Goal: Communication & Community: Answer question/provide support

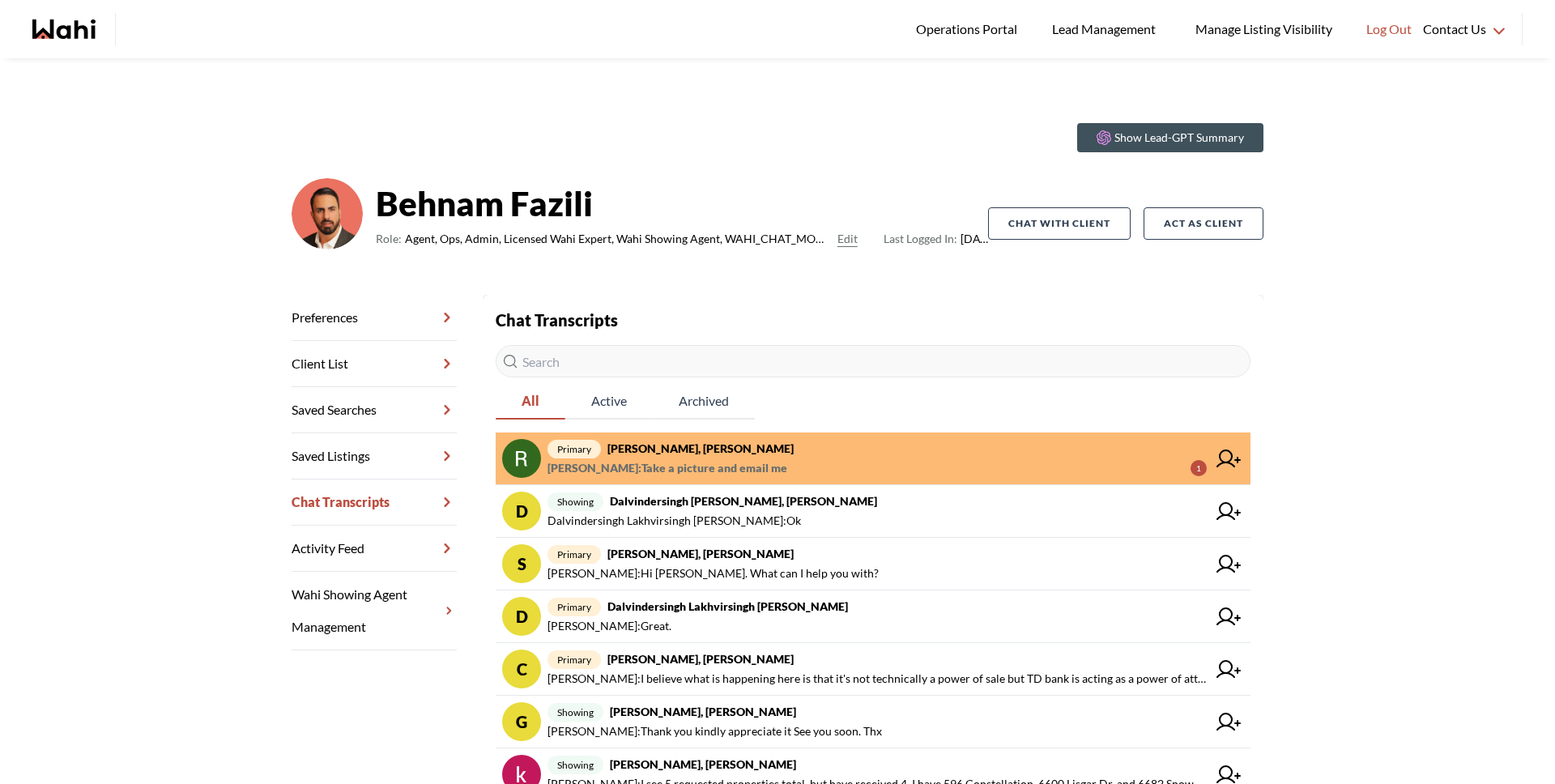
click at [709, 452] on strong "[PERSON_NAME], [PERSON_NAME]" at bounding box center [700, 449] width 186 height 14
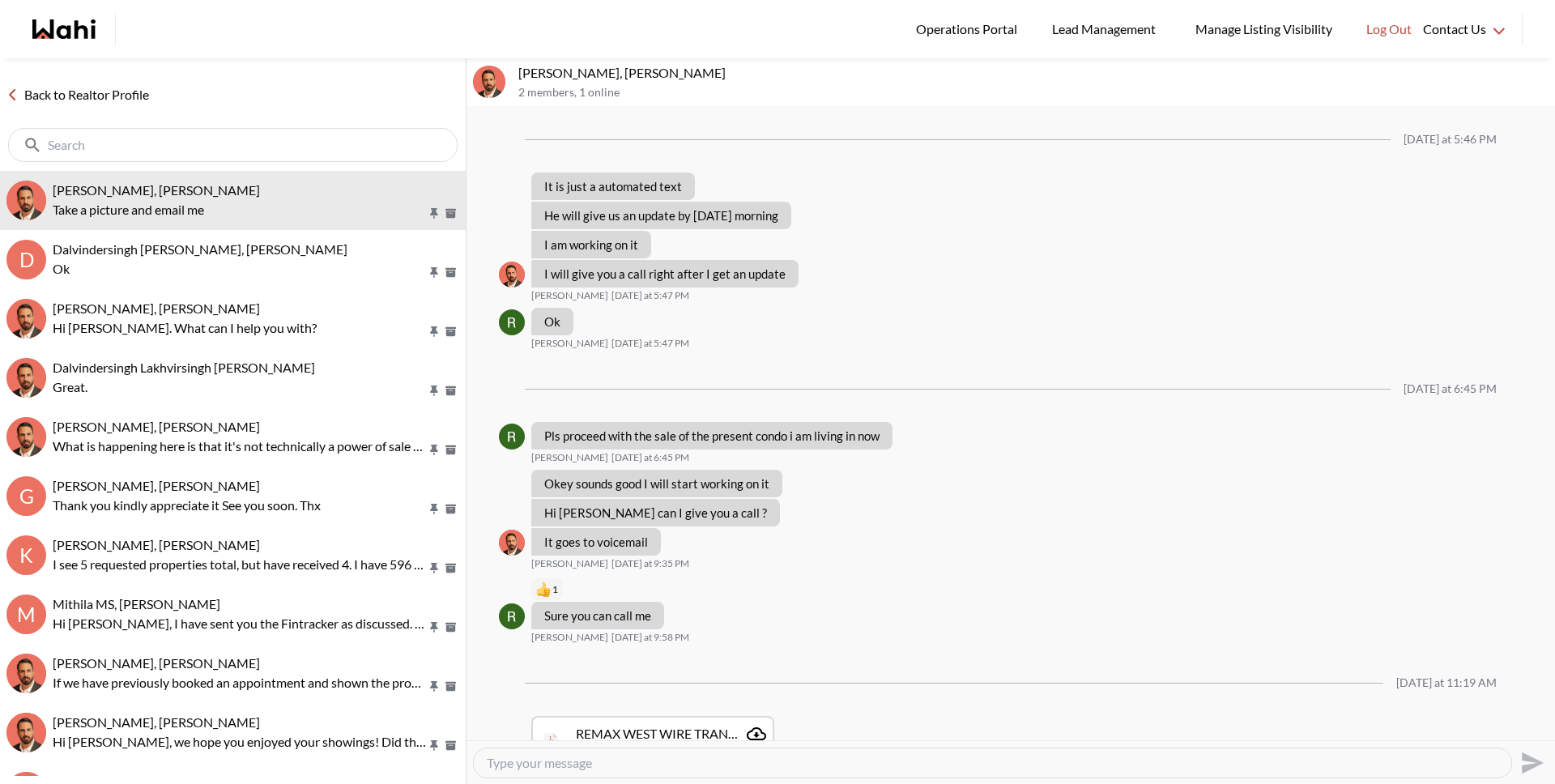
scroll to position [843, 0]
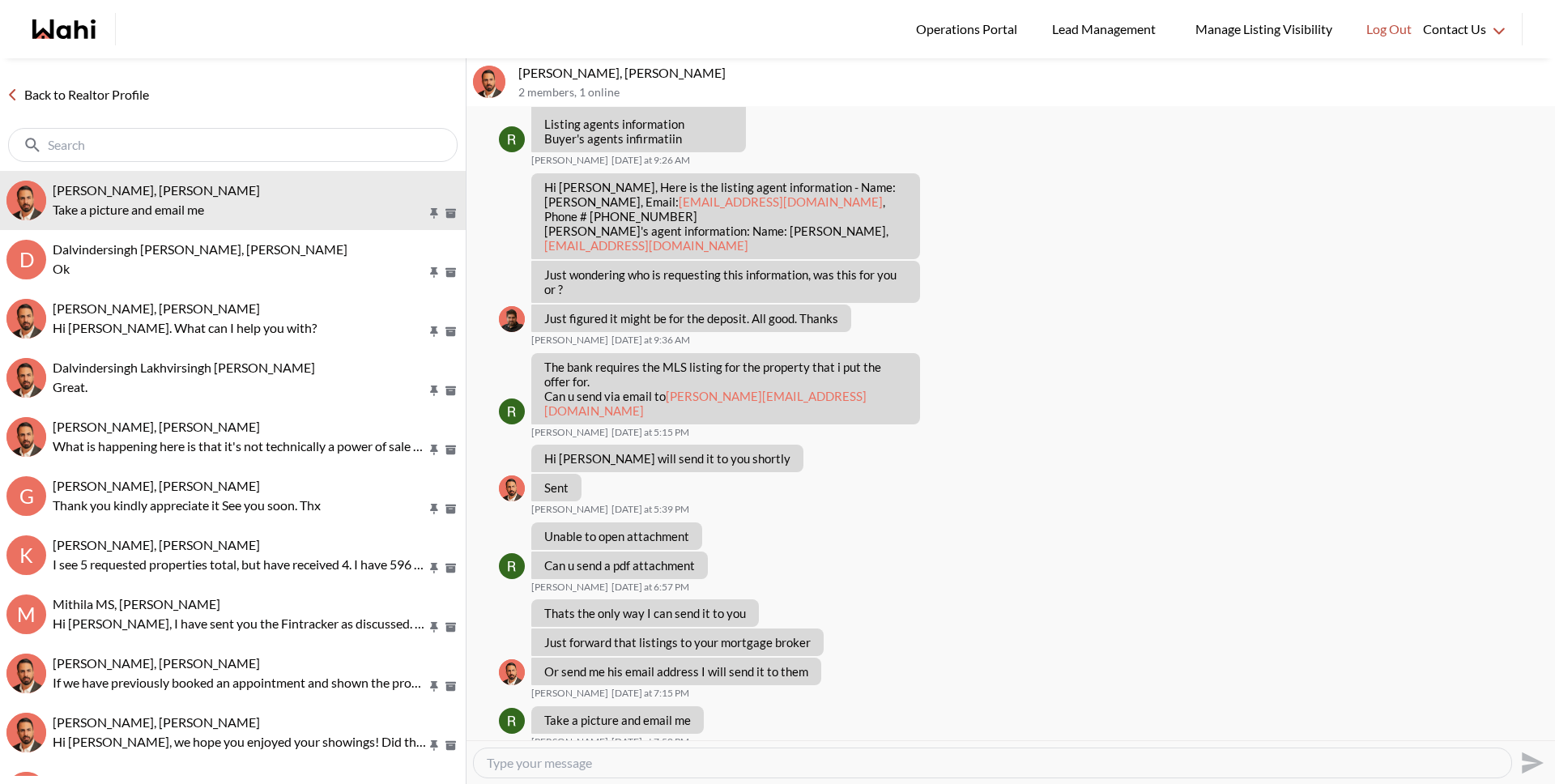
click at [92, 100] on link "Back to Realtor Profile" at bounding box center [78, 95] width 156 height 21
